Goal: Find specific page/section: Find specific page/section

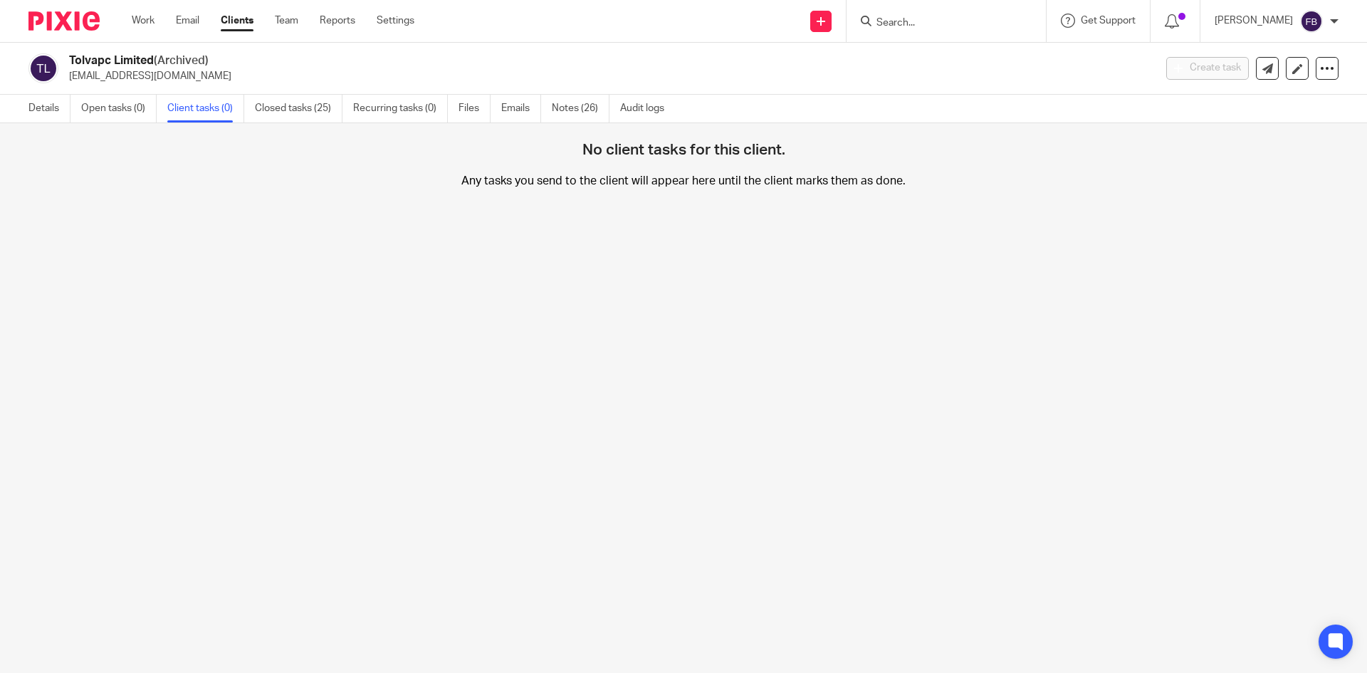
drag, startPoint x: 916, startPoint y: 20, endPoint x: 916, endPoint y: 9, distance: 11.4
click at [916, 19] on input "Search" at bounding box center [939, 23] width 128 height 13
type input "n"
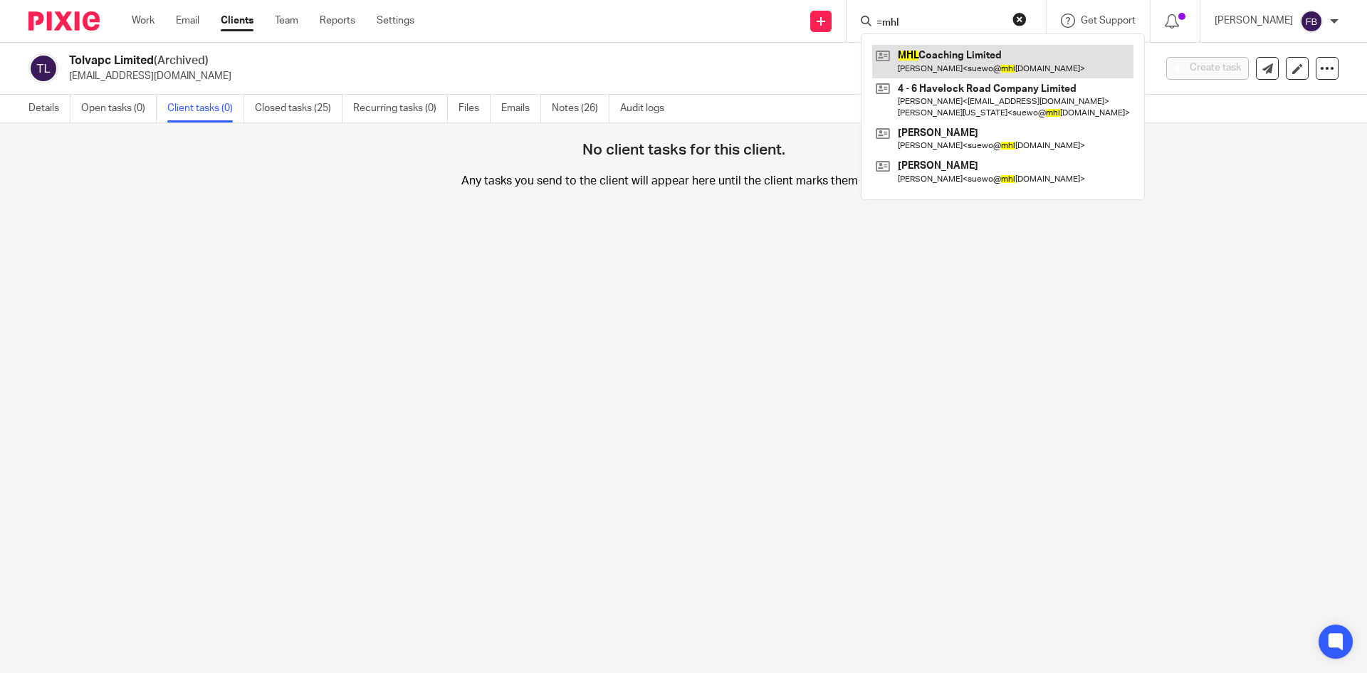
type input "=mhl"
click at [975, 66] on link at bounding box center [1002, 61] width 261 height 33
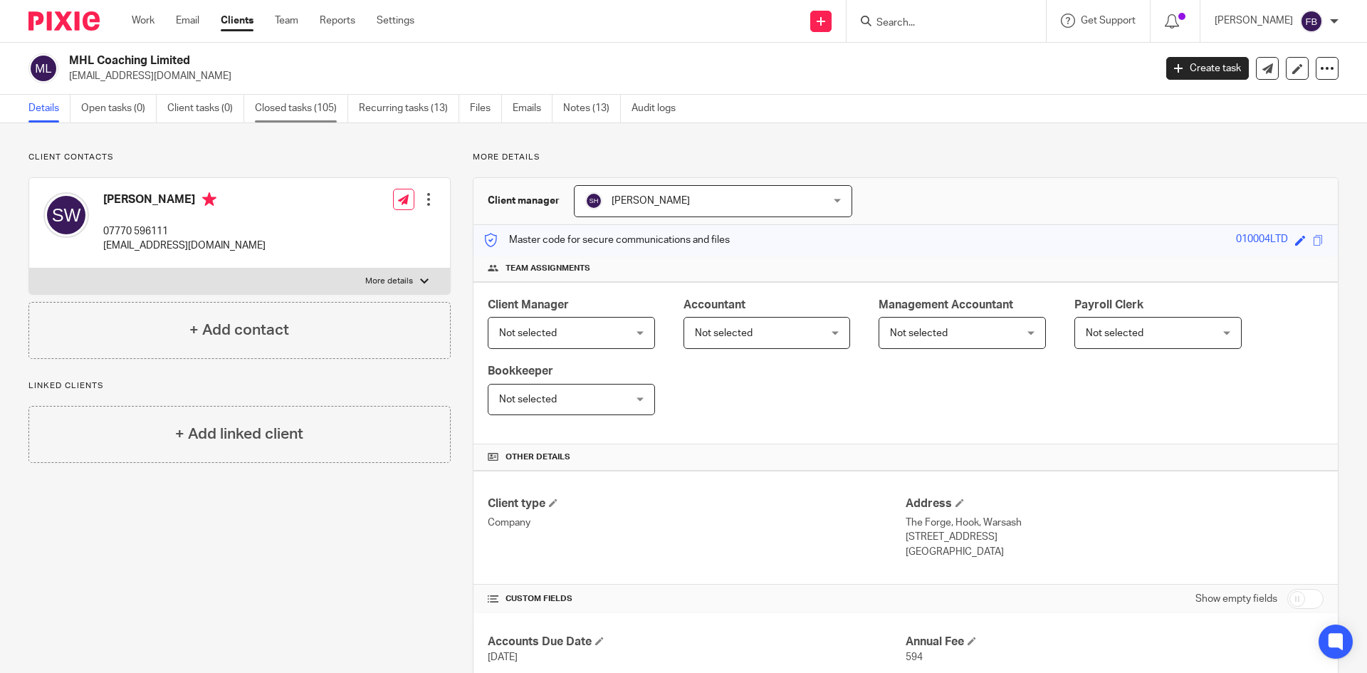
click at [307, 108] on link "Closed tasks (105)" at bounding box center [301, 109] width 93 height 28
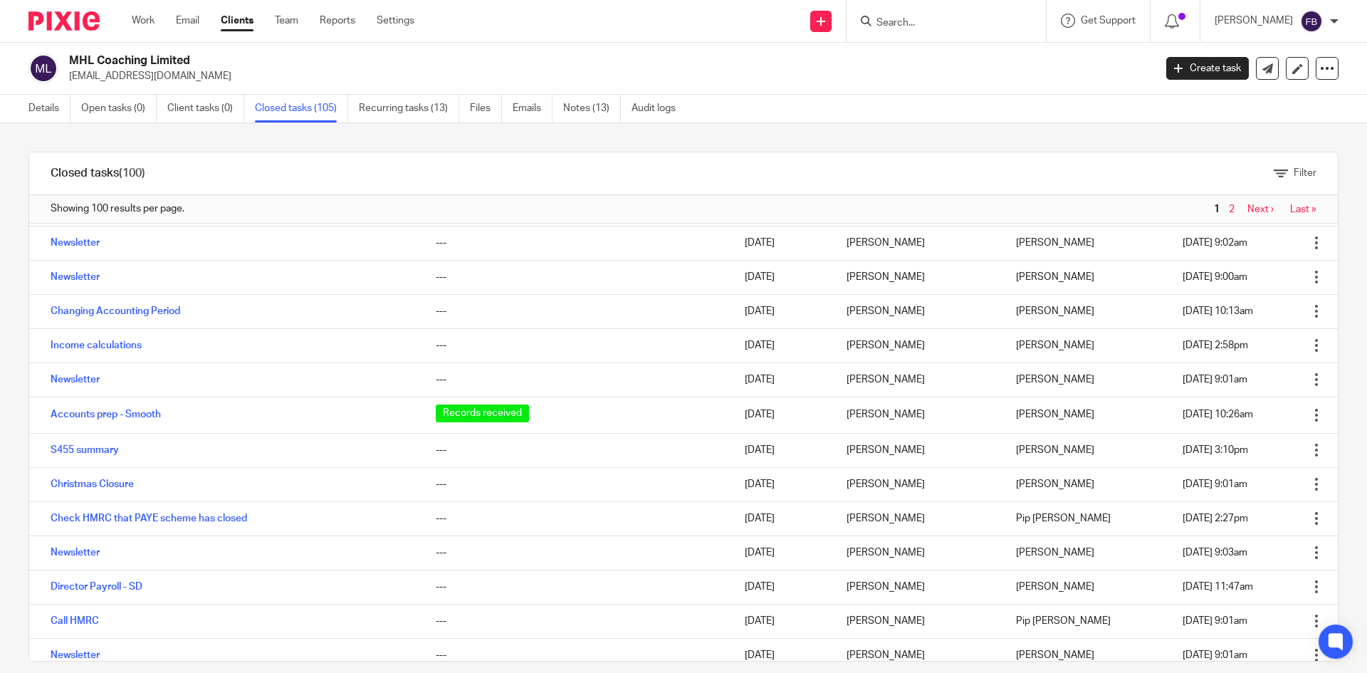
scroll to position [1495, 0]
